Goal: Task Accomplishment & Management: Manage account settings

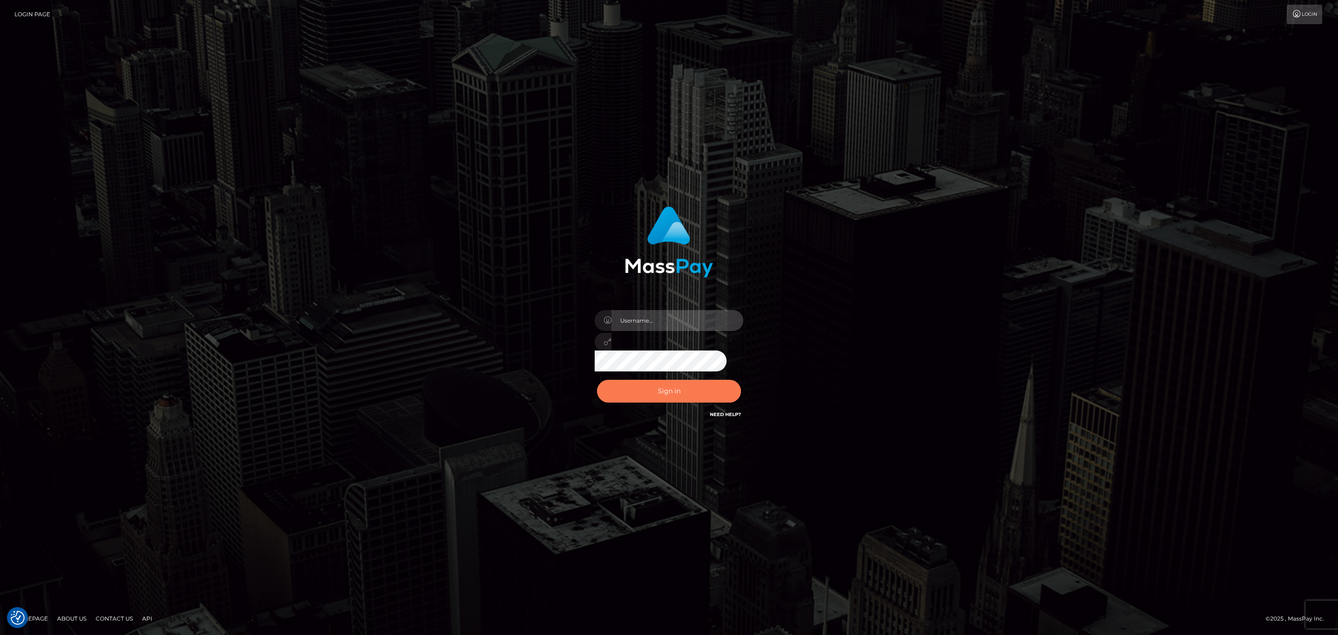
type input "[PERSON_NAME].megabonanza"
click at [679, 392] on button "Sign in" at bounding box center [669, 391] width 144 height 23
click at [717, 323] on input "sean.megabonanza" at bounding box center [678, 320] width 132 height 21
type input "Sean.silversocial1"
click at [665, 375] on div "Sign in Need Help?" at bounding box center [669, 394] width 163 height 41
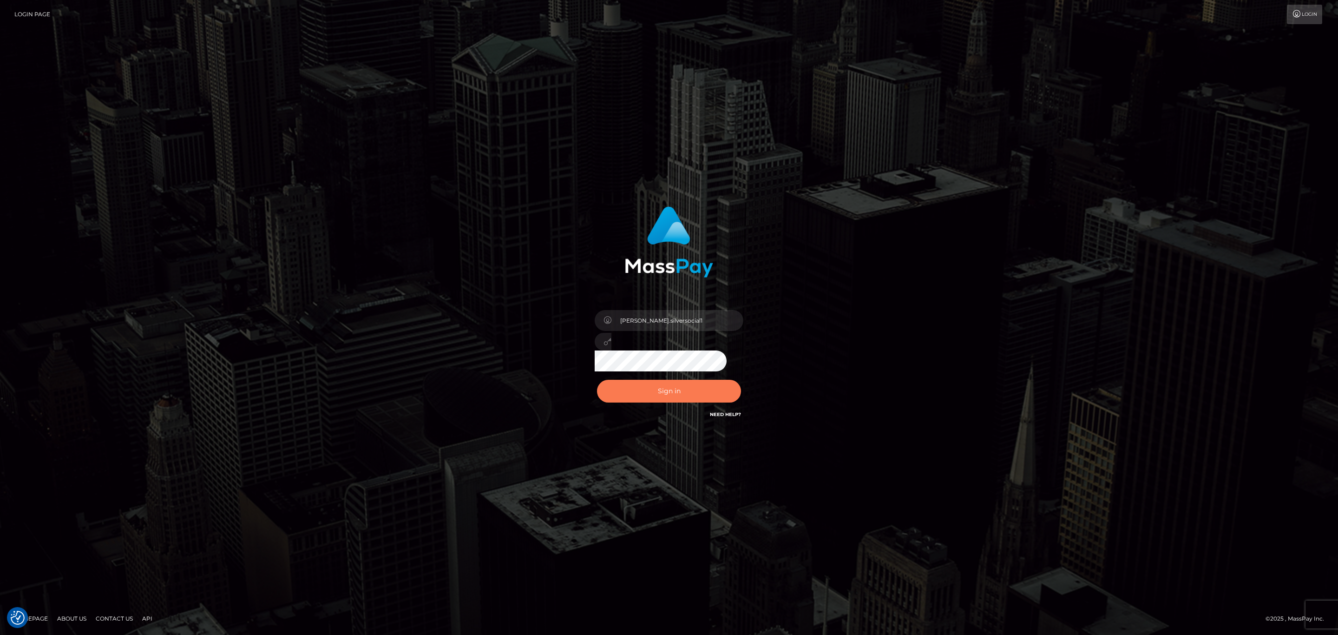
click at [694, 385] on button "Sign in" at bounding box center [669, 391] width 144 height 23
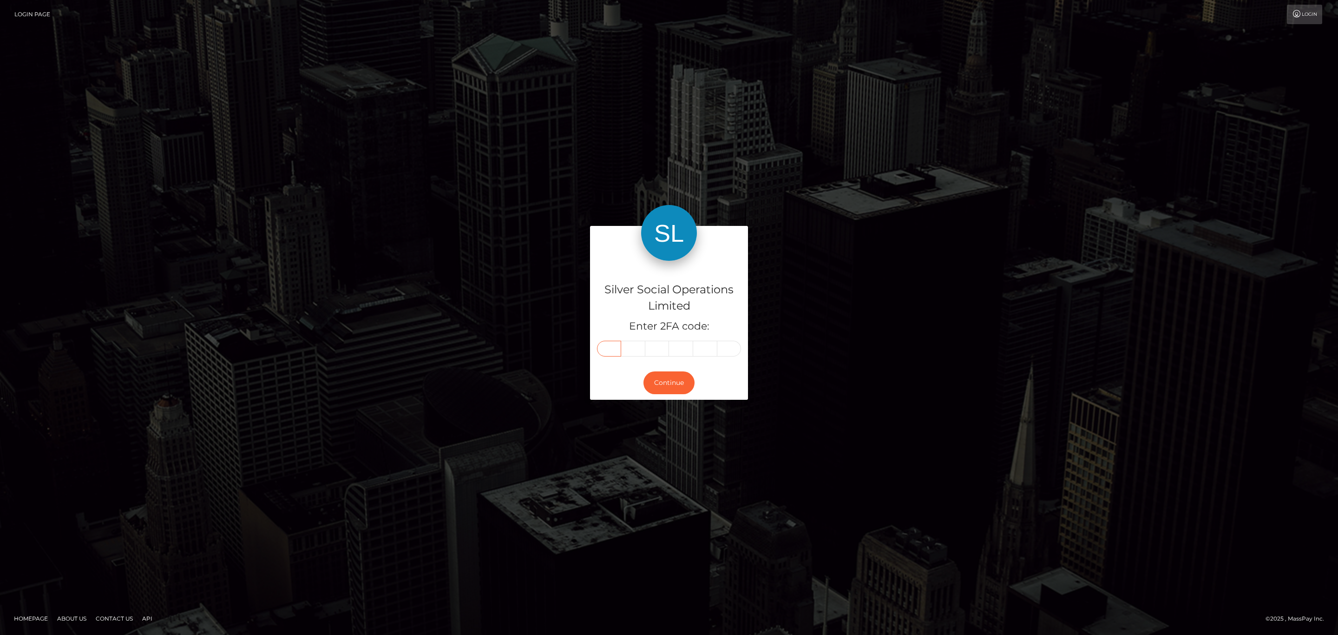
click at [611, 355] on input "text" at bounding box center [609, 349] width 24 height 16
click at [611, 349] on input "text" at bounding box center [609, 349] width 24 height 16
paste input "7"
type input "7"
type input "4"
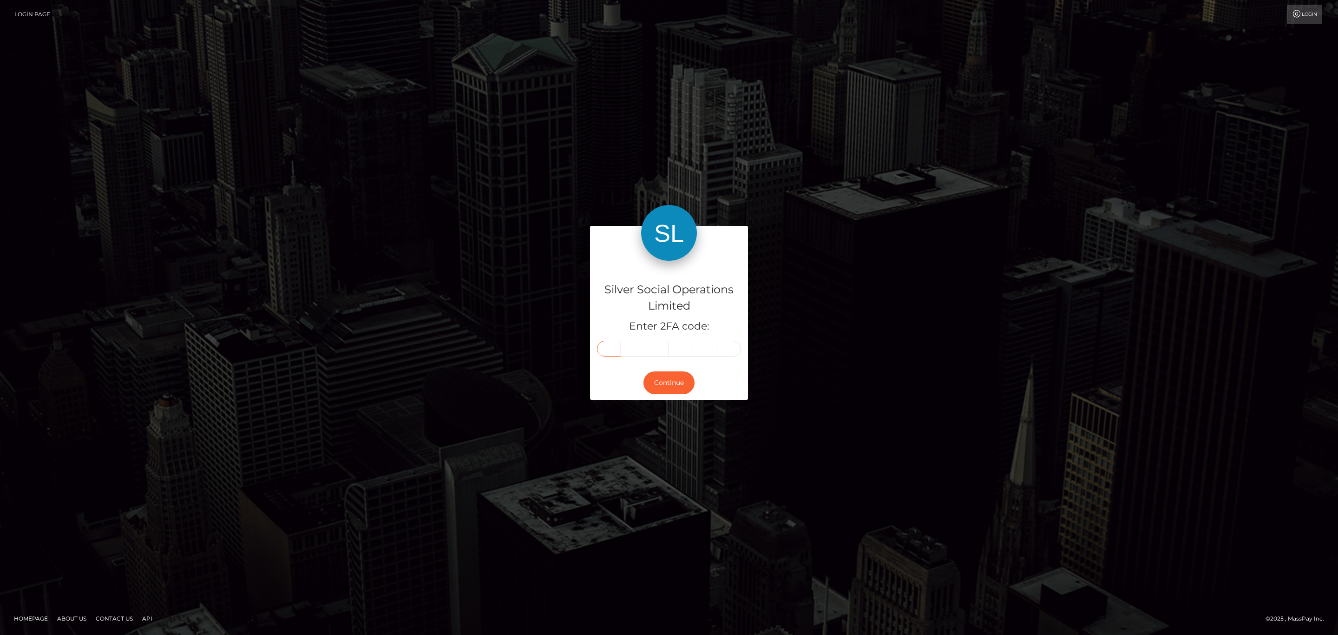
type input "7"
type input "1"
type input "8"
type input "3"
click at [665, 389] on button "Continue" at bounding box center [669, 382] width 51 height 23
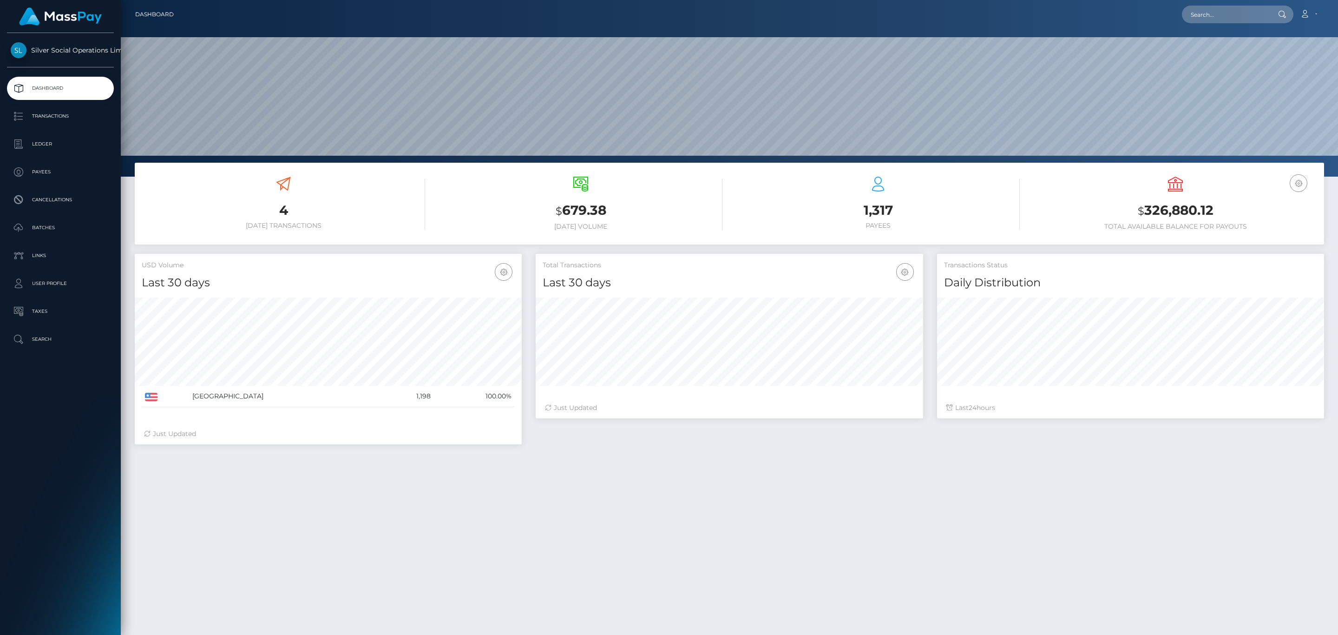
scroll to position [165, 387]
click at [52, 117] on p "Transactions" at bounding box center [60, 116] width 99 height 14
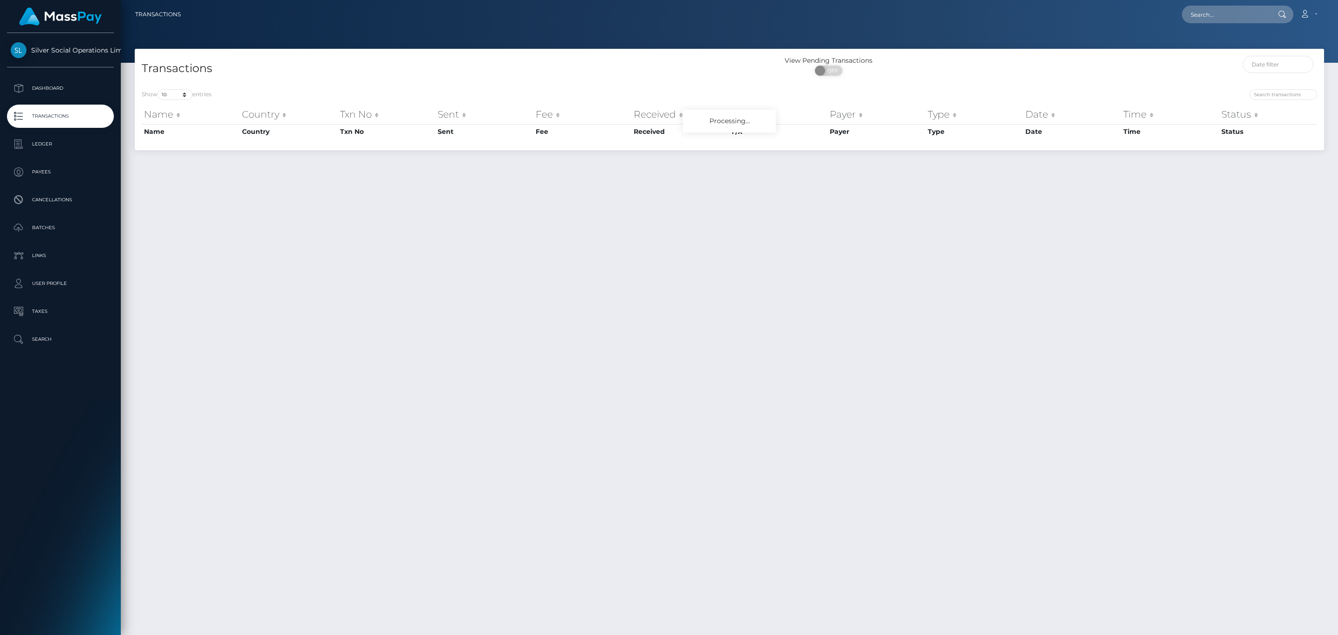
click at [836, 73] on span "OFF" at bounding box center [831, 71] width 23 height 10
checkbox input "true"
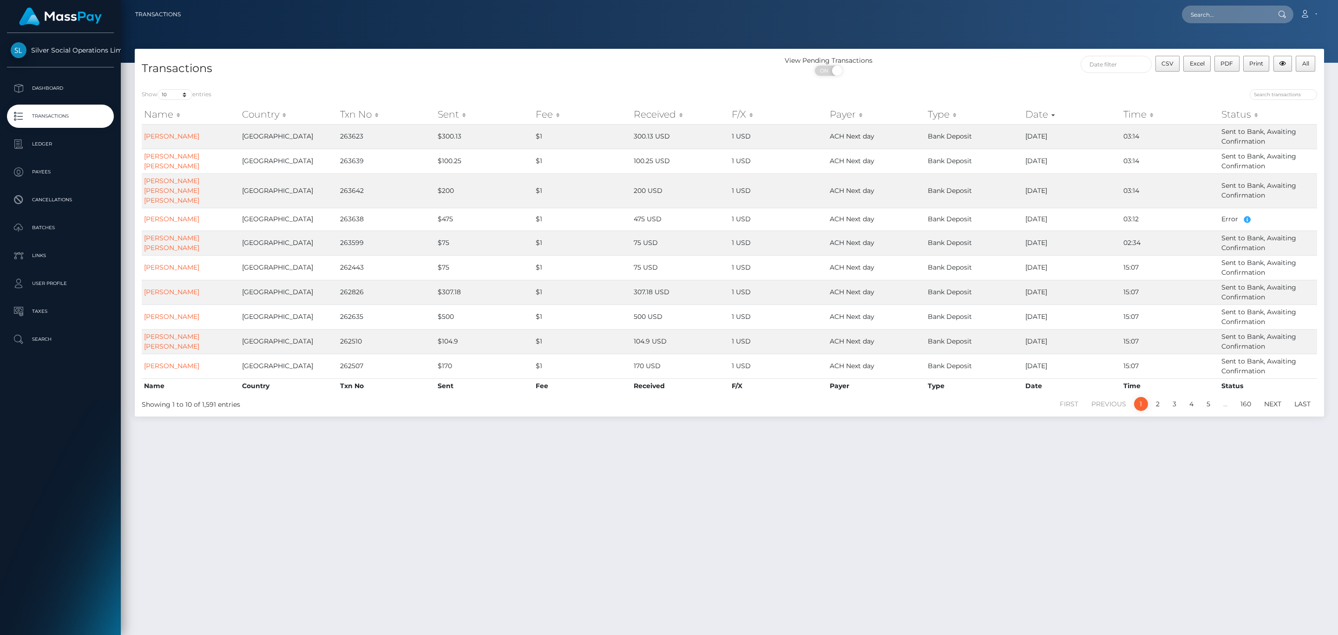
click at [1004, 89] on div at bounding box center [1027, 95] width 581 height 13
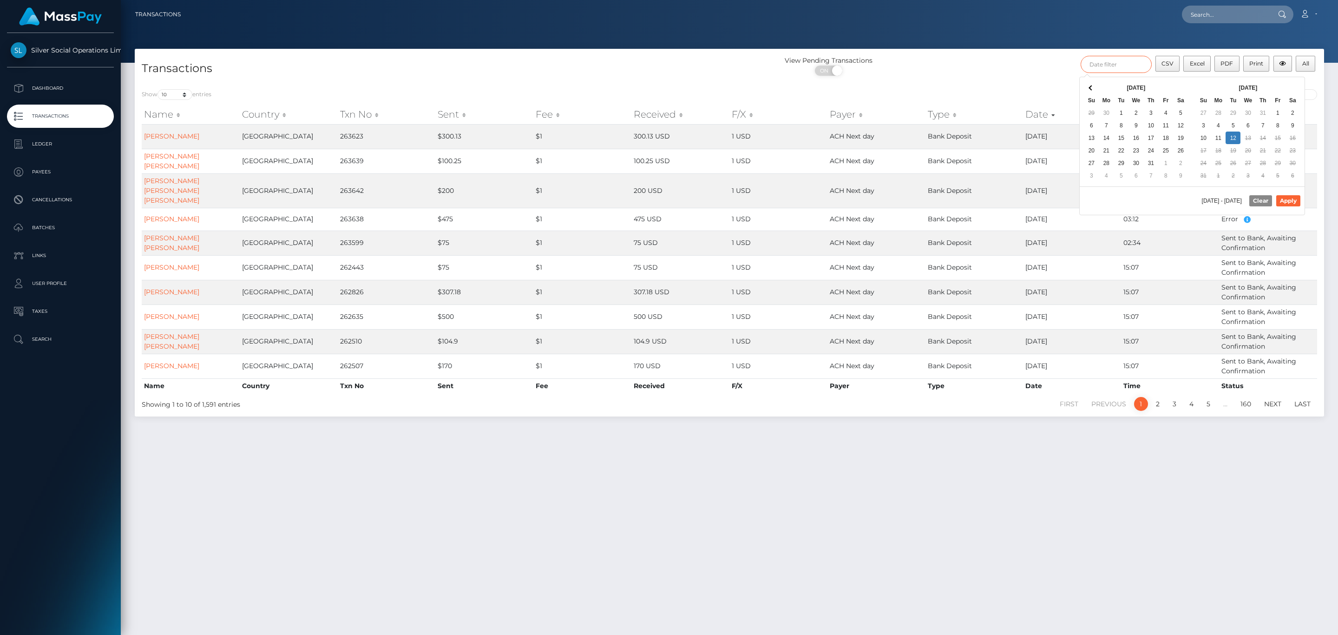
click at [1086, 72] on input "text" at bounding box center [1116, 64] width 71 height 17
click at [1281, 85] on th "[DATE]" at bounding box center [1248, 87] width 74 height 13
click at [1288, 199] on button "Apply" at bounding box center [1289, 200] width 24 height 11
type input "07/01/2025 - 08/12/2025"
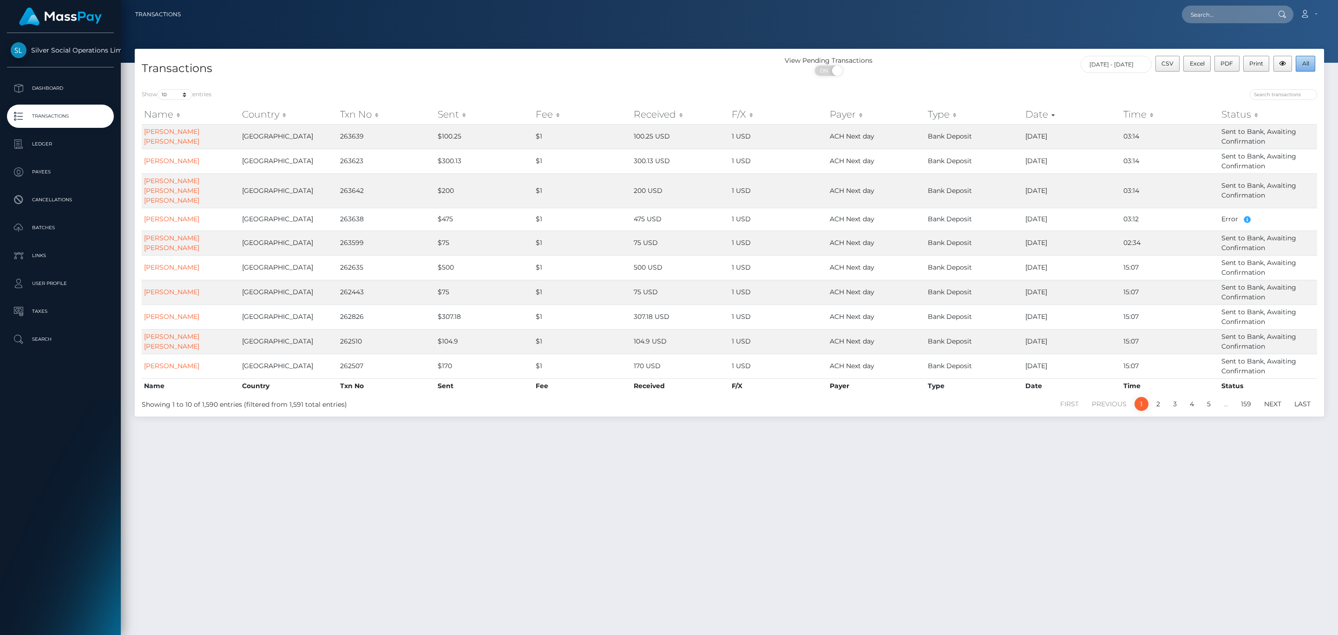
click at [1308, 67] on button "All" at bounding box center [1306, 64] width 20 height 16
